Goal: Information Seeking & Learning: Check status

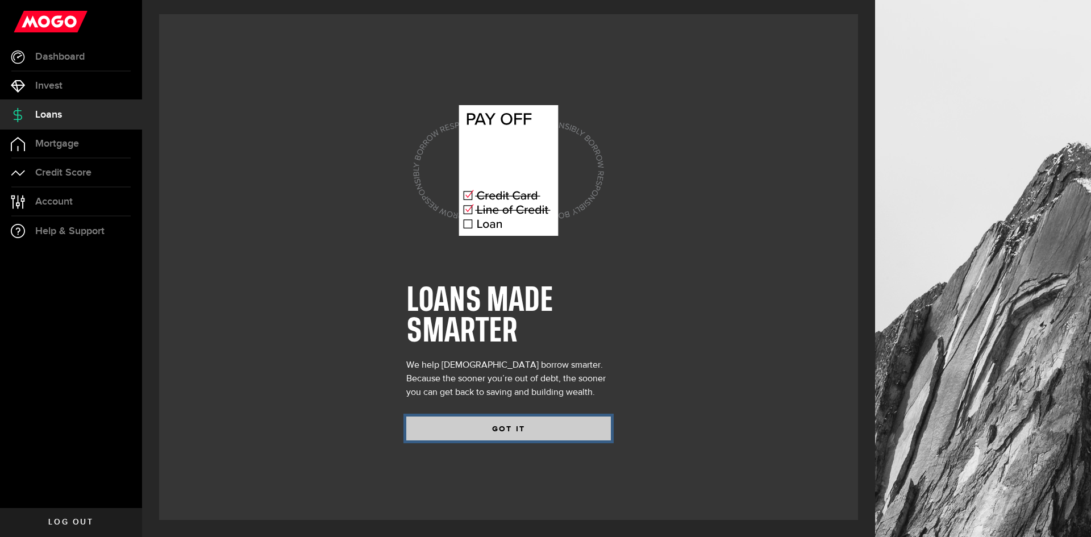
click at [466, 422] on button "GOT IT" at bounding box center [508, 429] width 205 height 24
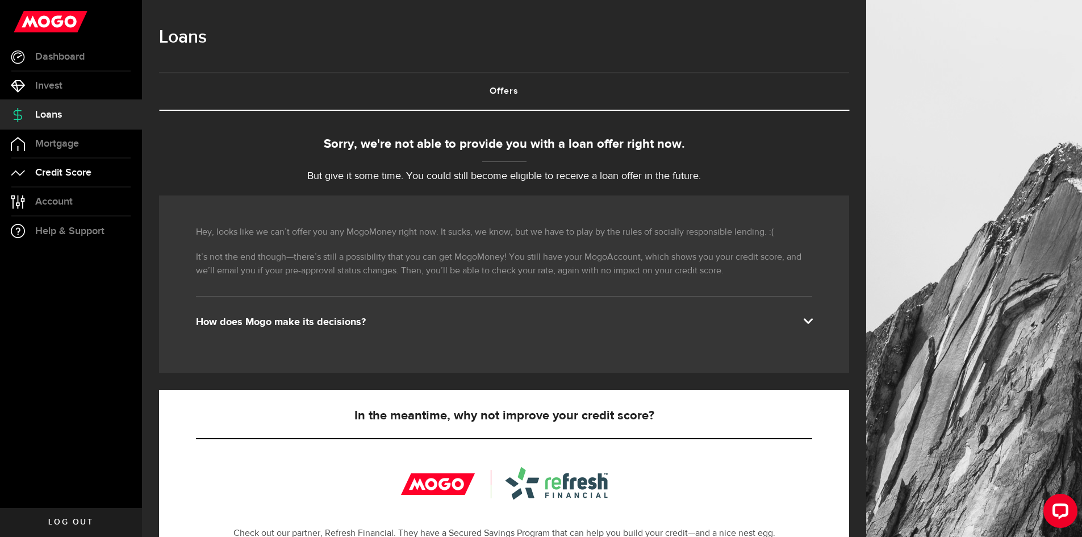
click at [70, 171] on span "Credit Score" at bounding box center [63, 173] width 56 height 10
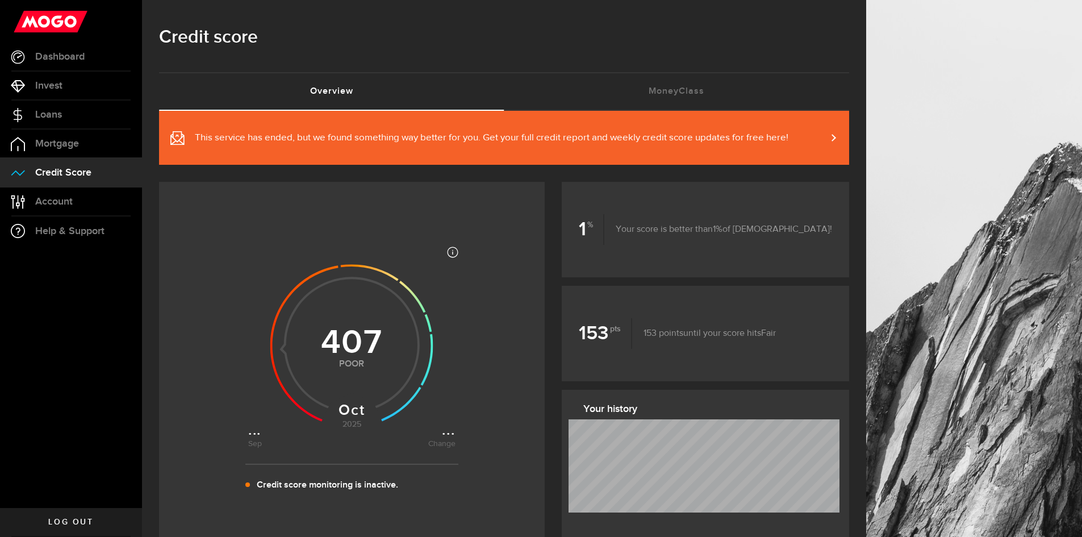
click at [752, 144] on span "This service has ended, but we found something way better for you. Get your ful…" at bounding box center [492, 138] width 594 height 14
click at [58, 200] on span "Account" at bounding box center [54, 202] width 38 height 10
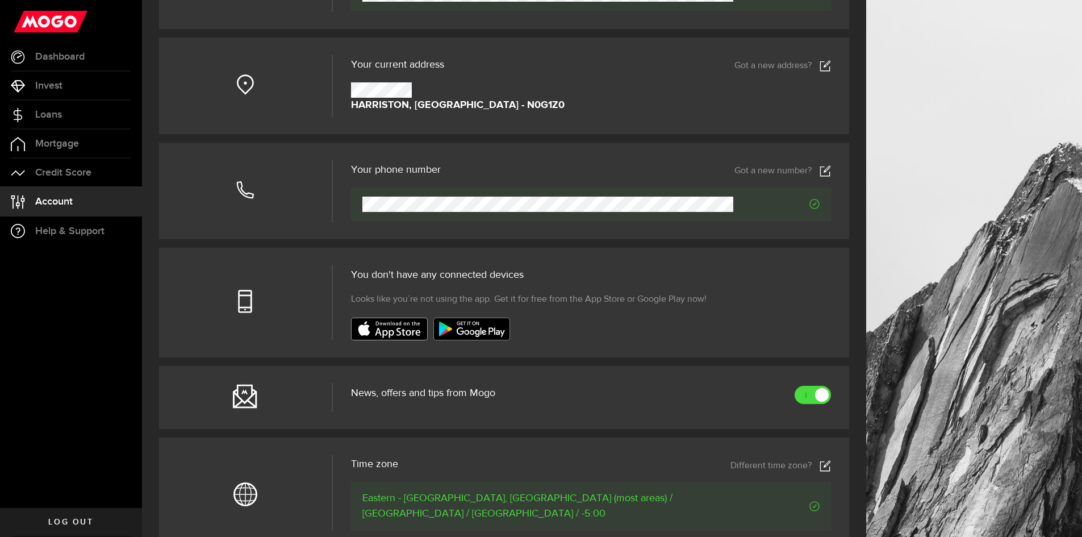
scroll to position [227, 0]
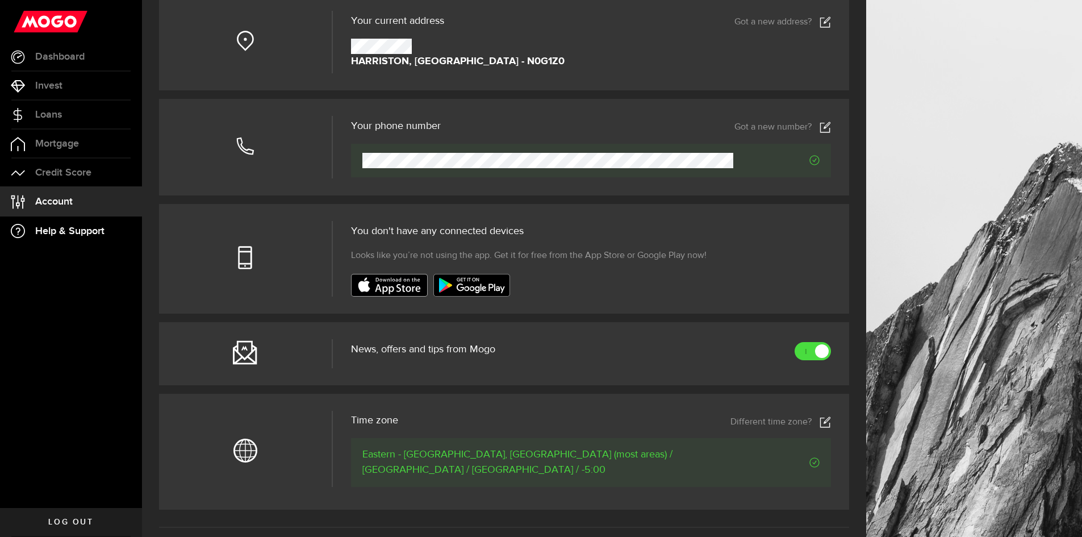
click at [54, 228] on span "Help & Support" at bounding box center [69, 231] width 69 height 10
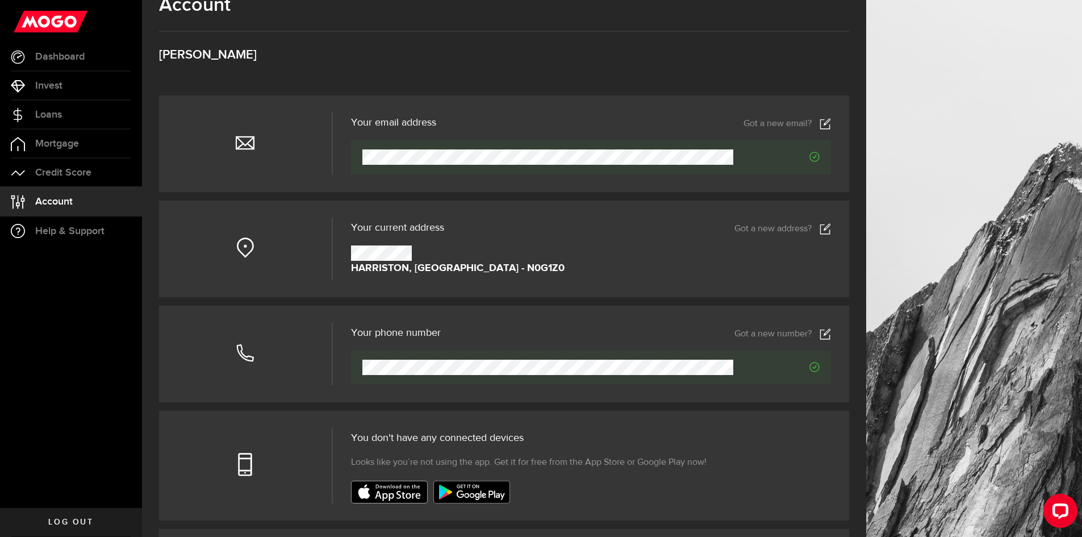
scroll to position [0, 0]
